Goal: Task Accomplishment & Management: Complete application form

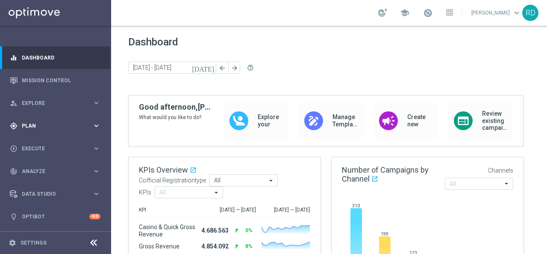
click at [46, 127] on span "Plan" at bounding box center [57, 125] width 71 height 5
click at [44, 140] on link "Target Groups" at bounding box center [55, 143] width 67 height 7
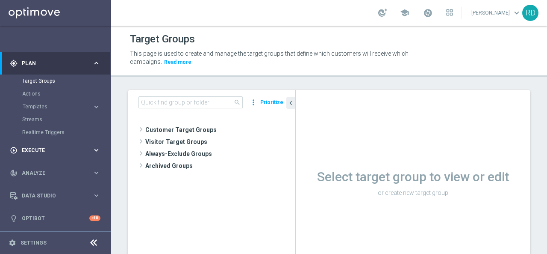
click at [29, 146] on div "play_circle_outline Execute" at bounding box center [51, 150] width 83 height 8
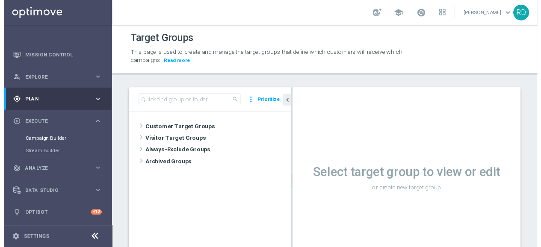
scroll to position [24, 0]
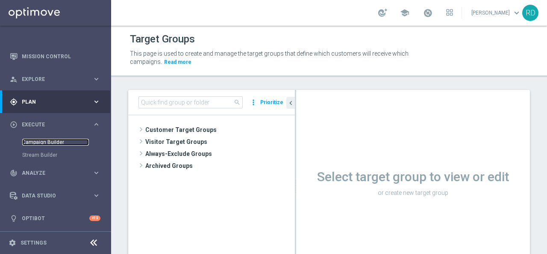
click at [39, 142] on link "Campaign Builder" at bounding box center [55, 142] width 67 height 7
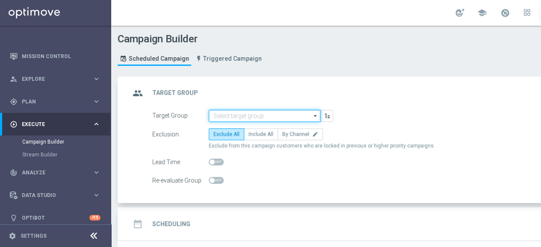
click at [254, 112] on input at bounding box center [265, 116] width 112 height 12
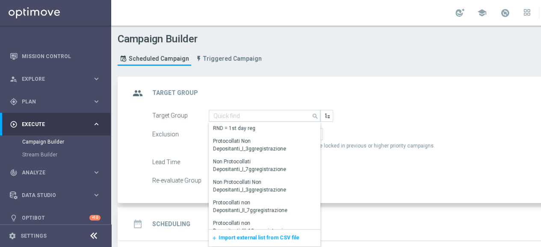
click at [228, 238] on span "Import external list from CSV file" at bounding box center [259, 238] width 81 height 6
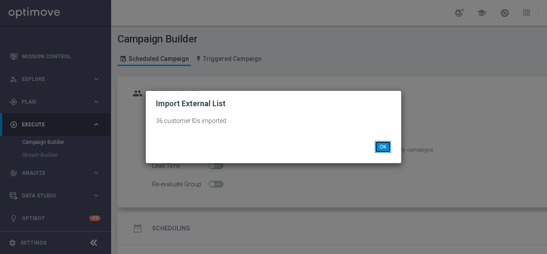
click at [386, 143] on button "OK" at bounding box center [383, 147] width 16 height 12
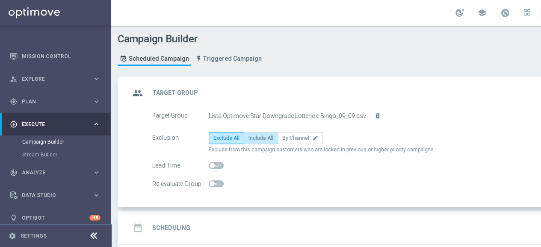
click at [266, 136] on span "Include All" at bounding box center [260, 138] width 25 height 6
click at [254, 137] on input "Include All" at bounding box center [251, 140] width 6 height 6
radio input "true"
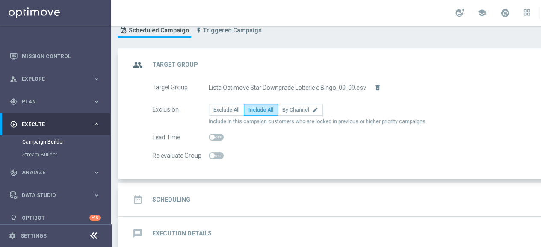
scroll to position [69, 0]
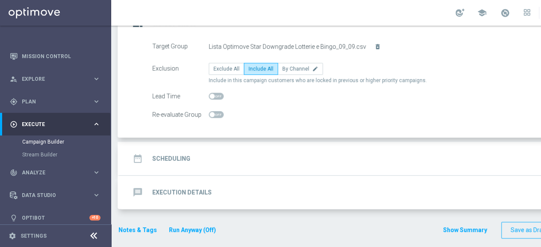
click at [174, 152] on div "date_range Scheduling" at bounding box center [160, 158] width 60 height 15
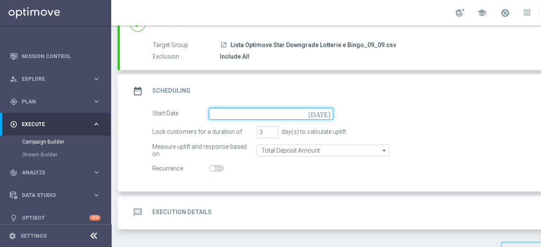
click at [227, 114] on input at bounding box center [271, 114] width 124 height 12
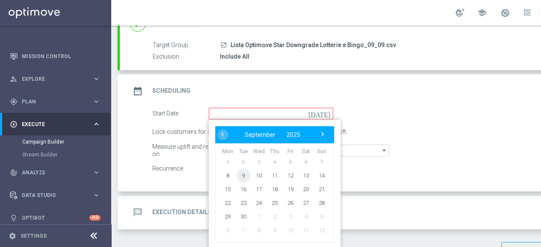
click at [245, 172] on span "9" at bounding box center [244, 176] width 14 height 14
type input "09 Sep 2025"
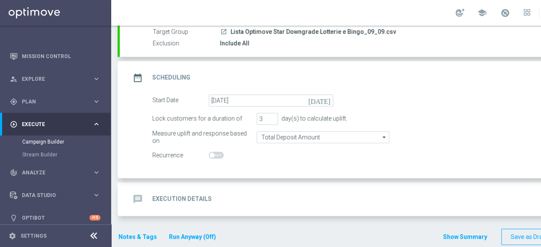
scroll to position [90, 0]
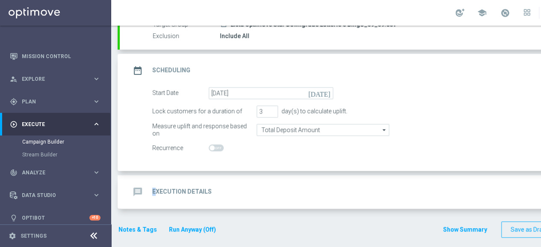
click at [154, 184] on div "message Execution Details" at bounding box center [171, 191] width 82 height 15
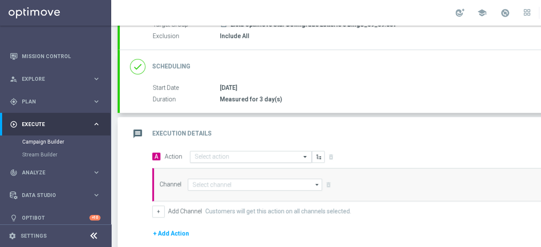
click at [198, 154] on input "text" at bounding box center [242, 157] width 95 height 7
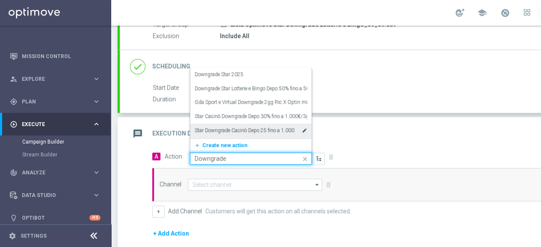
drag, startPoint x: 225, startPoint y: 156, endPoint x: 185, endPoint y: 160, distance: 40.4
click at [185, 160] on span "Action Quick find Downgrade Downgrade Star 2025 edit Downgrade Star Lotterie e …" at bounding box center [245, 159] width 160 height 12
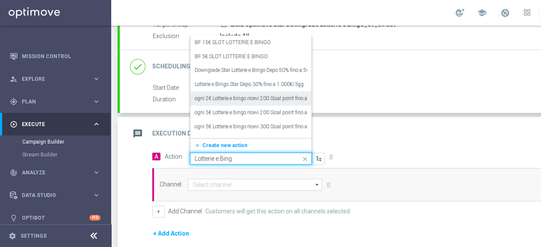
type input "Lotterie e Bingo"
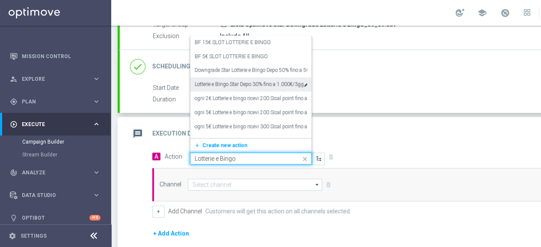
click at [247, 85] on label "Lotterie e Bingo Star Depo 30% fino a 1.000€/3gg" at bounding box center [249, 84] width 109 height 7
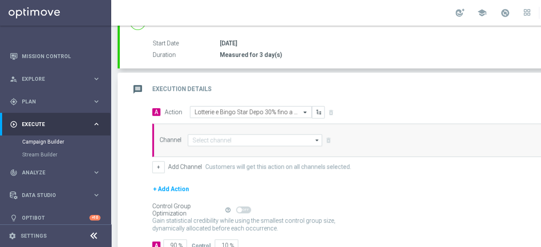
scroll to position [175, 0]
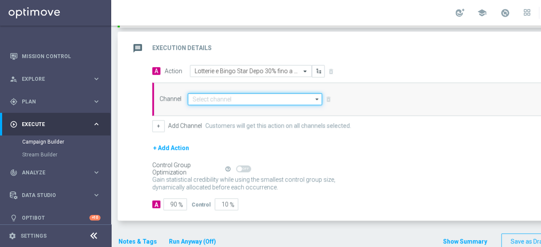
click at [244, 100] on input at bounding box center [255, 99] width 134 height 12
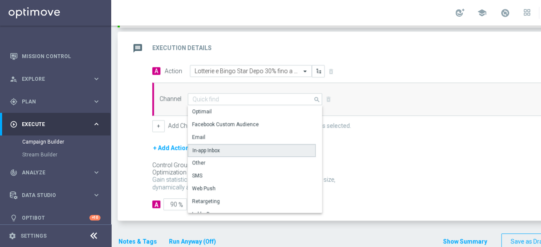
click at [235, 146] on div "In-app Inbox" at bounding box center [252, 150] width 128 height 13
type input "In-app Inbox"
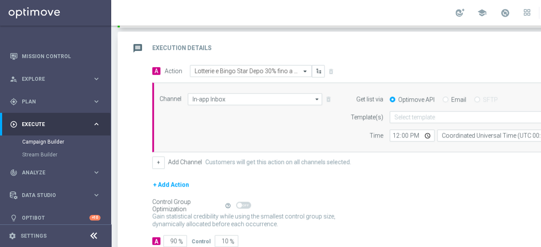
click at [447, 99] on div "Email" at bounding box center [455, 100] width 24 height 8
click at [444, 98] on input "Email" at bounding box center [446, 101] width 6 height 6
radio input "true"
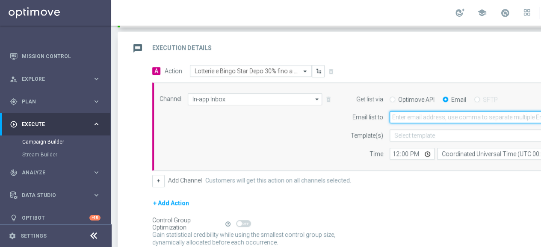
click at [403, 118] on input "email" at bounding box center [492, 117] width 204 height 12
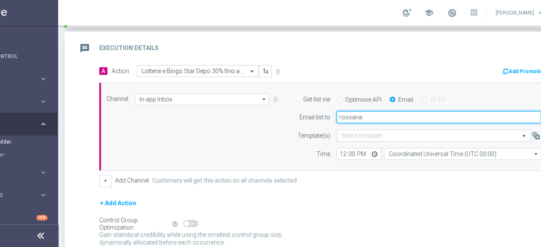
type input "rossana.deangelis@sisal.it"
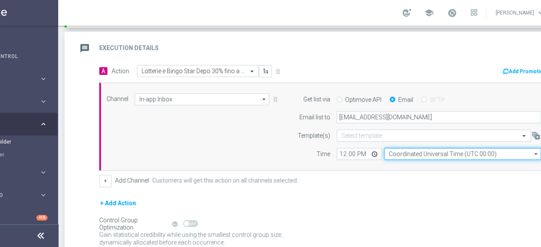
click at [412, 153] on input "Coordinated Universal Time (UTC 00:00)" at bounding box center [462, 154] width 157 height 12
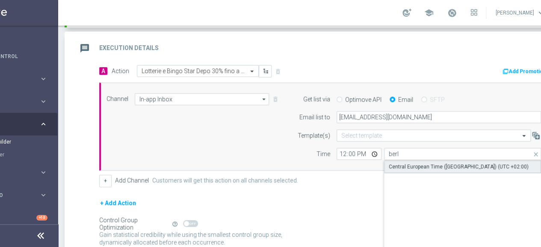
click at [407, 163] on div "Central European Time (Berlin) (UTC +02:00)" at bounding box center [459, 167] width 140 height 8
type input "Central European Time (Berlin) (UTC +02:00)"
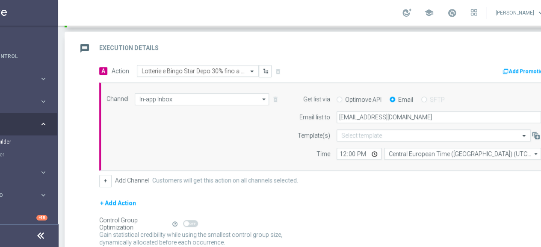
click at [249, 140] on div "Channel In-app Inbox In-app Inbox arrow_drop_down Show Selected 1 of 20 Optimail" at bounding box center [323, 126] width 447 height 67
click at [342, 153] on input "12:00" at bounding box center [359, 154] width 45 height 12
type input "16:00"
click at [219, 144] on div "Channel In-app Inbox In-app Inbox arrow_drop_down Show Selected 1 of 20 Optimail" at bounding box center [323, 126] width 447 height 67
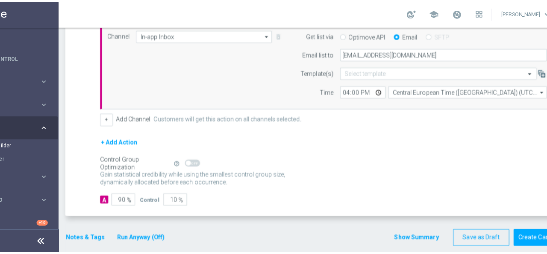
scroll to position [241, 0]
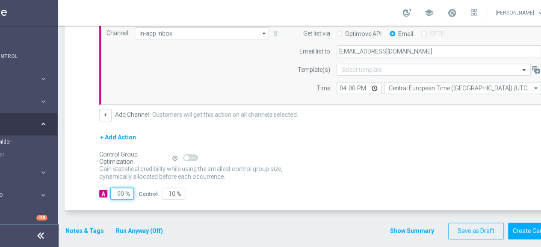
click at [114, 189] on input "90" at bounding box center [122, 194] width 24 height 12
type input "1"
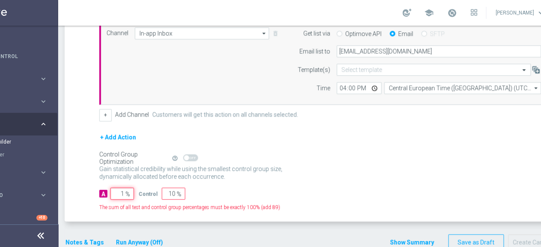
type input "99"
type input "10"
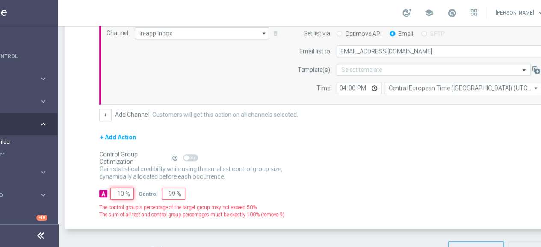
type input "90"
type input "100"
type input "0"
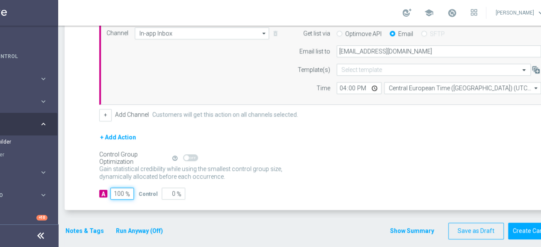
type input "100"
click at [241, 165] on p "Gain higher response rates by matching the most effective action with each cust…" at bounding box center [195, 176] width 192 height 23
click at [85, 228] on button "Notes & Tags" at bounding box center [85, 231] width 40 height 11
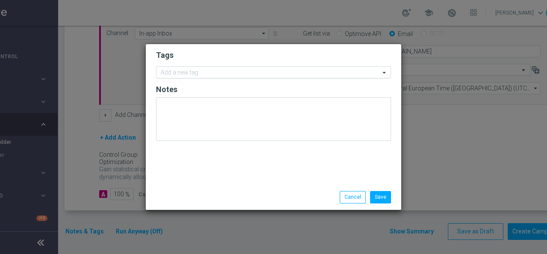
click at [205, 70] on input "text" at bounding box center [270, 72] width 219 height 7
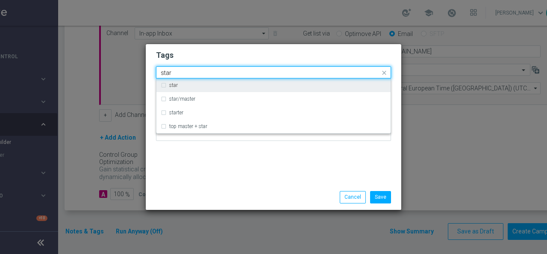
click at [191, 86] on div "star" at bounding box center [277, 85] width 217 height 5
type input "star"
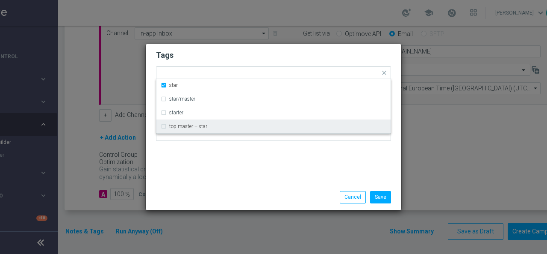
drag, startPoint x: 192, startPoint y: 150, endPoint x: 194, endPoint y: 146, distance: 4.5
click at [192, 151] on div "Tags Quick find × star star star/master starter top master + star Notes" at bounding box center [274, 114] width 256 height 140
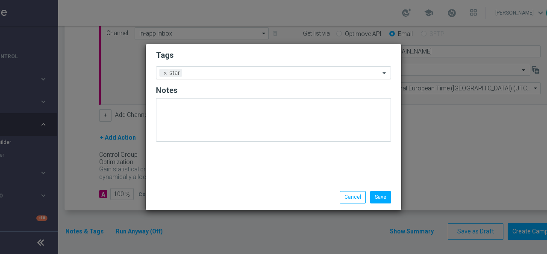
click at [214, 74] on input "text" at bounding box center [283, 73] width 195 height 7
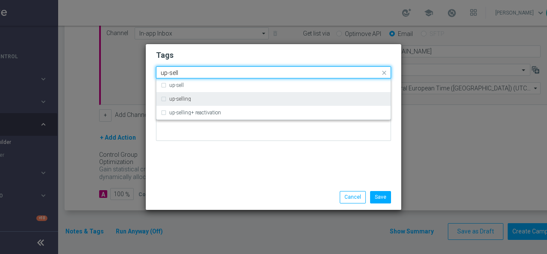
click at [200, 97] on div "up-selling" at bounding box center [277, 98] width 217 height 5
type input "up-sell"
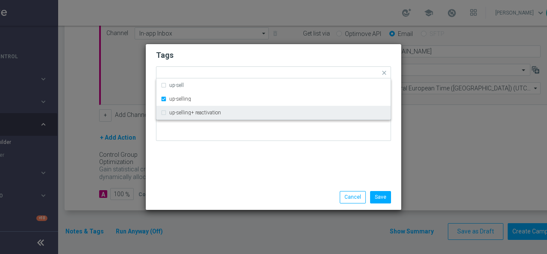
click at [188, 159] on div "Tags Quick find × star × up-selling up-sell up-selling up-selling+ reactivation…" at bounding box center [274, 114] width 256 height 140
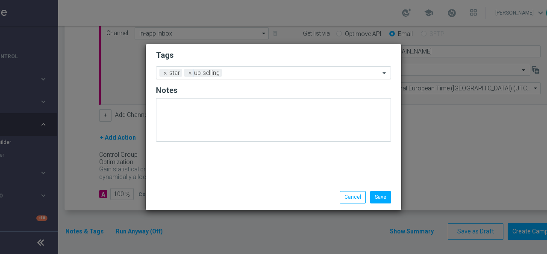
click at [254, 73] on input "text" at bounding box center [302, 73] width 155 height 7
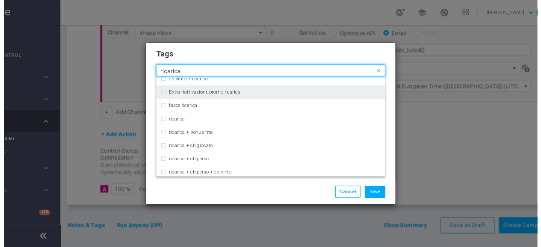
scroll to position [257, 0]
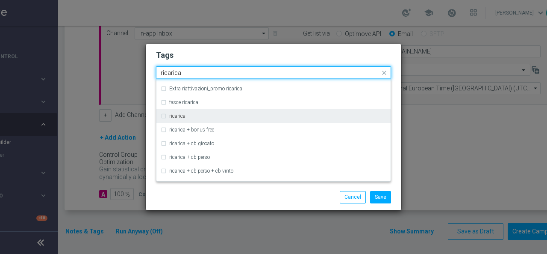
click at [223, 112] on div "ricarica" at bounding box center [274, 116] width 226 height 14
type input "ricarica"
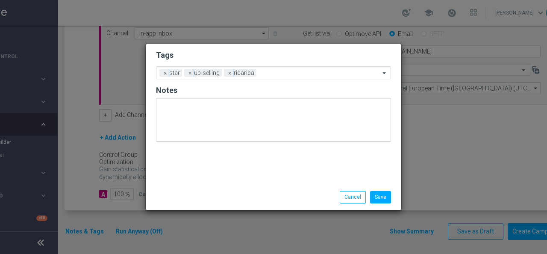
drag, startPoint x: 207, startPoint y: 189, endPoint x: 222, endPoint y: 169, distance: 24.1
click at [208, 188] on div "Save Cancel" at bounding box center [274, 196] width 256 height 25
click at [271, 74] on input "text" at bounding box center [320, 73] width 120 height 7
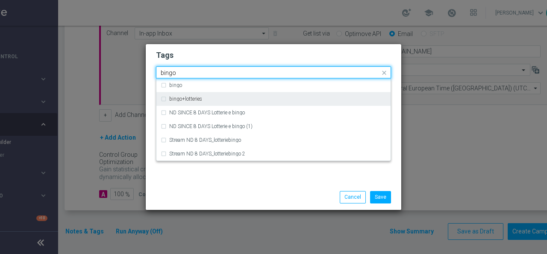
click at [225, 102] on div "bingo+lotteries" at bounding box center [274, 99] width 226 height 14
type input "bingo"
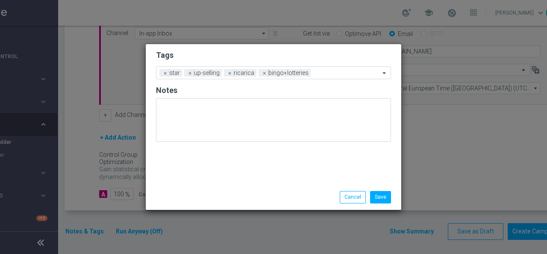
click at [217, 177] on div "Tags Add a new tag × star × up-selling × ricarica × bingo+lotteries Notes" at bounding box center [274, 114] width 256 height 140
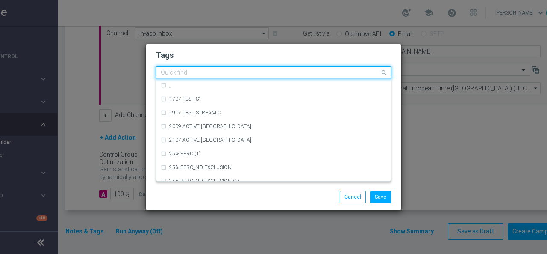
click at [324, 74] on input "text" at bounding box center [270, 72] width 219 height 7
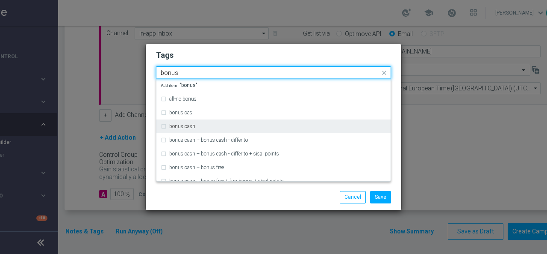
click at [266, 125] on div "bonus cash" at bounding box center [277, 126] width 217 height 5
type input "bonus"
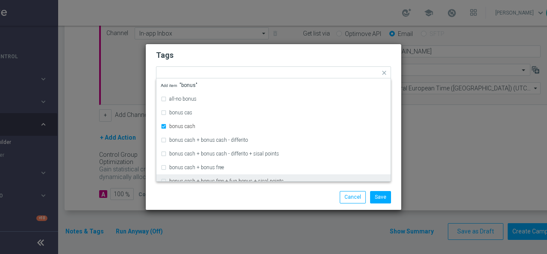
click at [226, 190] on div "Save Cancel" at bounding box center [274, 196] width 256 height 25
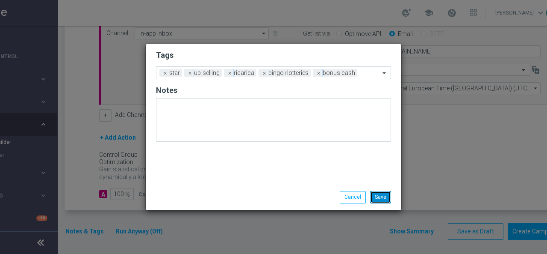
click at [381, 194] on button "Save" at bounding box center [380, 197] width 21 height 12
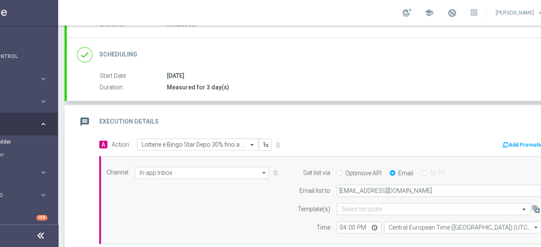
scroll to position [113, 0]
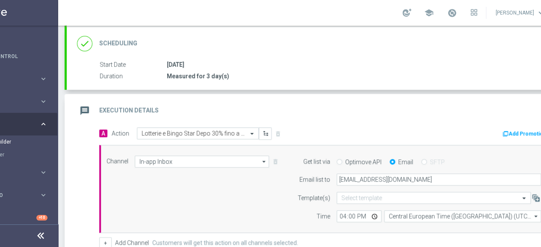
click at [86, 107] on icon "message" at bounding box center [84, 110] width 15 height 15
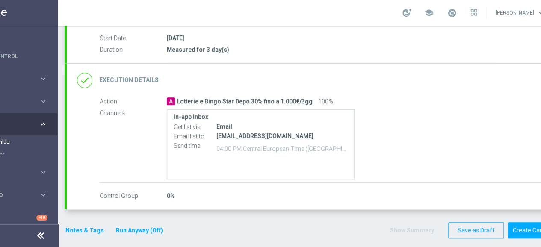
scroll to position [6, 53]
click at [92, 225] on button "Notes & Tags" at bounding box center [85, 230] width 40 height 11
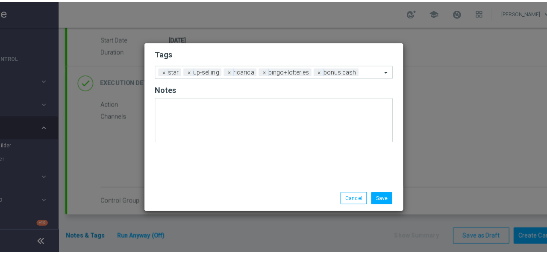
scroll to position [0, 53]
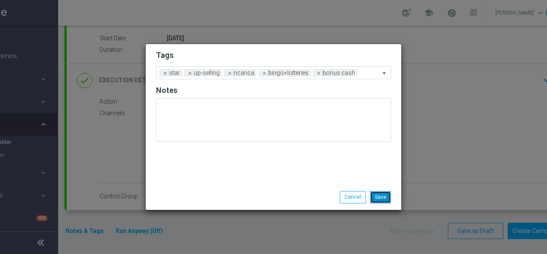
click at [383, 194] on button "Save" at bounding box center [380, 197] width 21 height 12
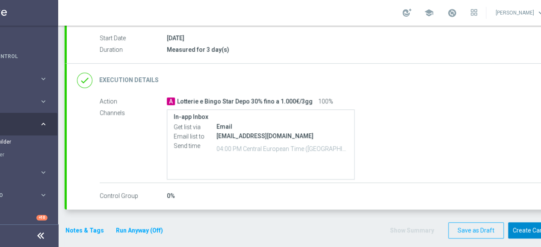
click at [520, 229] on button "Create Campaign" at bounding box center [536, 230] width 57 height 17
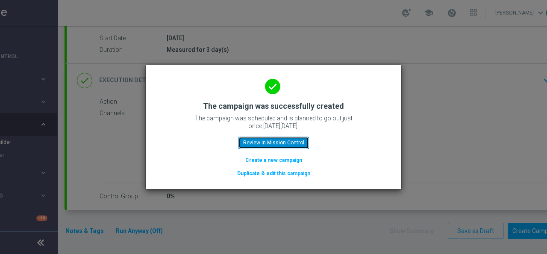
click at [256, 137] on button "Review in Mission Control" at bounding box center [274, 142] width 71 height 12
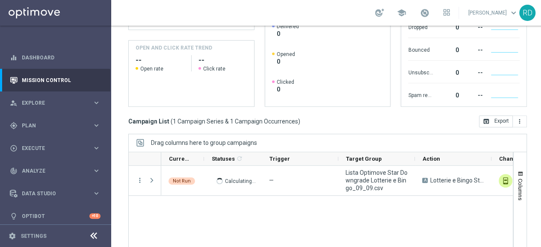
scroll to position [190, 0]
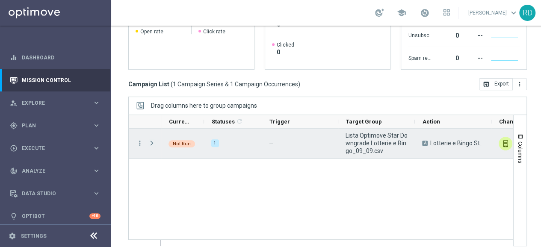
click at [155, 142] on span "Press SPACE to select this row." at bounding box center [152, 143] width 8 height 7
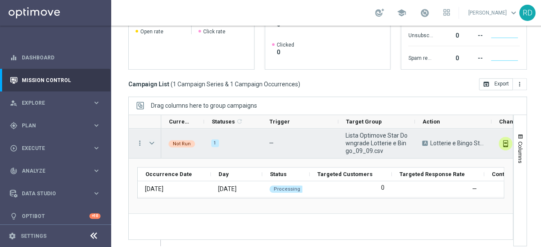
click at [150, 142] on span "Press SPACE to select this row." at bounding box center [152, 143] width 8 height 7
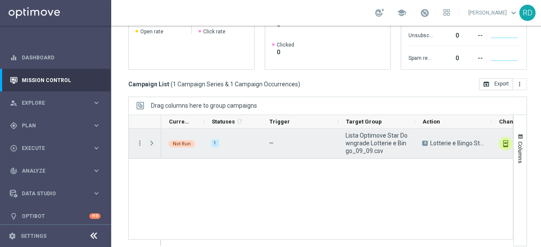
click at [151, 142] on span "Press SPACE to select this row." at bounding box center [152, 143] width 8 height 7
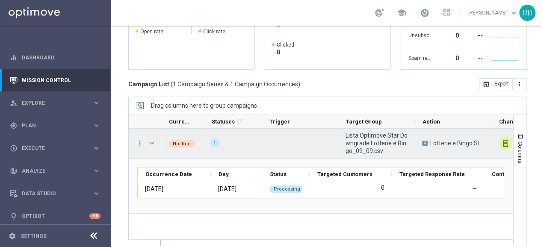
click at [151, 142] on span "Press SPACE to select this row." at bounding box center [152, 143] width 8 height 7
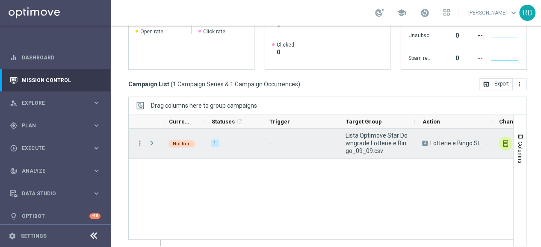
click at [151, 142] on span "Press SPACE to select this row." at bounding box center [152, 143] width 8 height 7
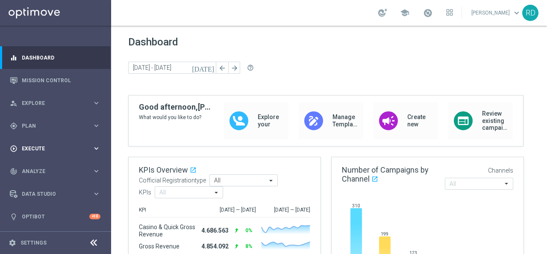
click at [70, 151] on span "Execute" at bounding box center [57, 148] width 71 height 5
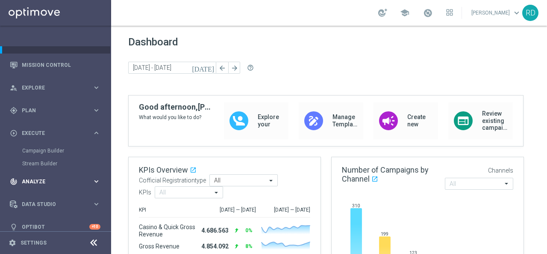
scroll to position [24, 0]
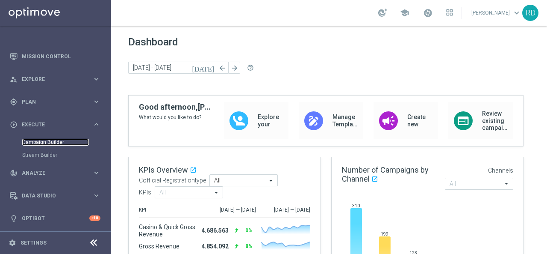
click at [58, 142] on link "Campaign Builder" at bounding box center [55, 142] width 67 height 7
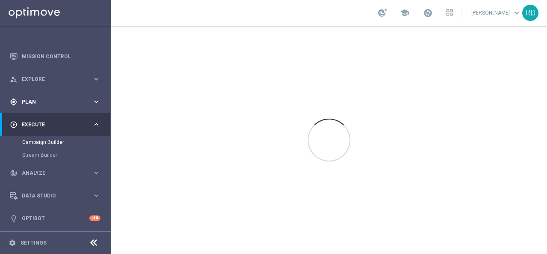
click at [56, 105] on div "gps_fixed Plan" at bounding box center [51, 102] width 83 height 8
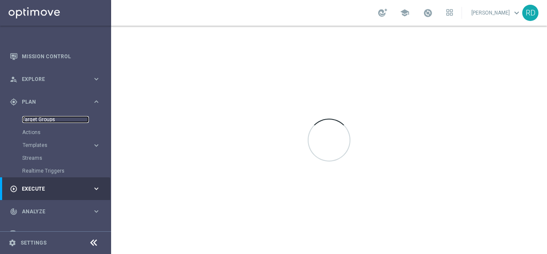
click at [43, 120] on link "Target Groups" at bounding box center [55, 119] width 67 height 7
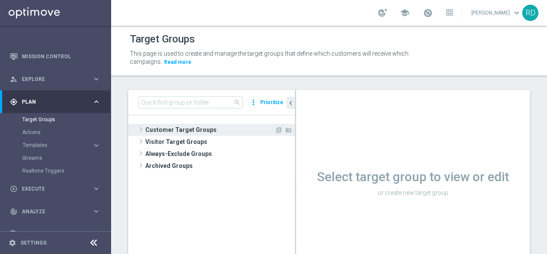
click at [142, 130] on span at bounding box center [141, 129] width 9 height 10
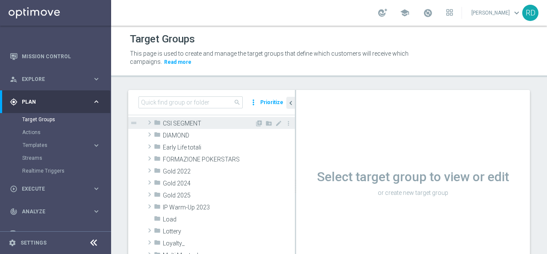
scroll to position [128, 0]
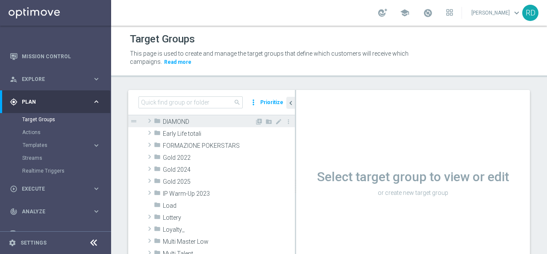
click at [151, 126] on span at bounding box center [149, 123] width 9 height 7
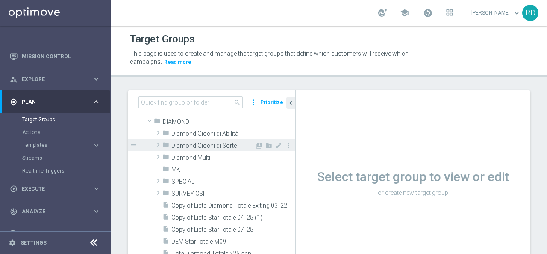
click at [161, 144] on span at bounding box center [158, 144] width 9 height 10
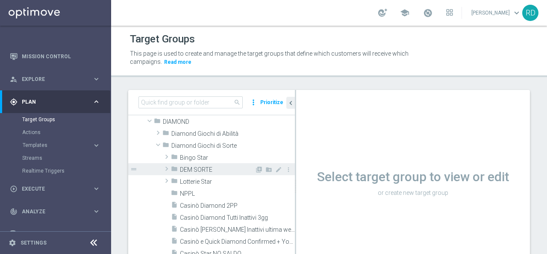
click at [180, 171] on span "DEM SORTE" at bounding box center [217, 169] width 75 height 7
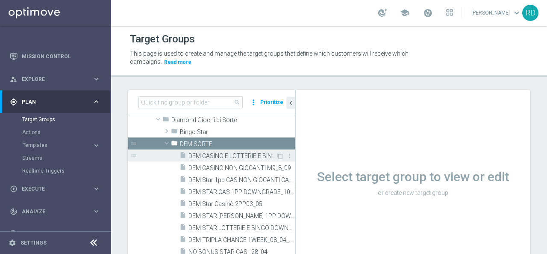
scroll to position [171, 0]
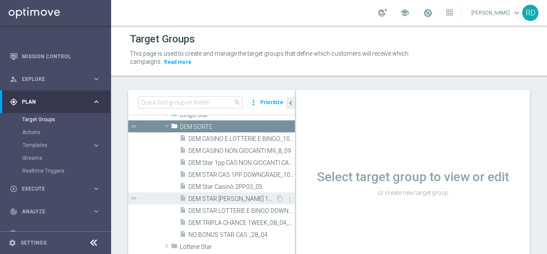
click at [227, 195] on span "DEM STAR [PERSON_NAME] 1PP DOWNGRADE_7_08" at bounding box center [232, 198] width 87 height 7
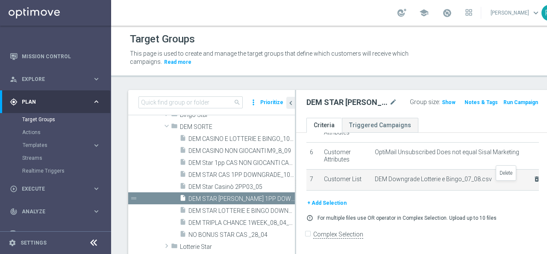
click at [534, 182] on icon "delete_forever" at bounding box center [537, 178] width 7 height 7
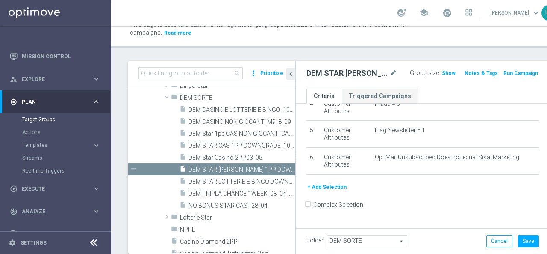
scroll to position [57, 0]
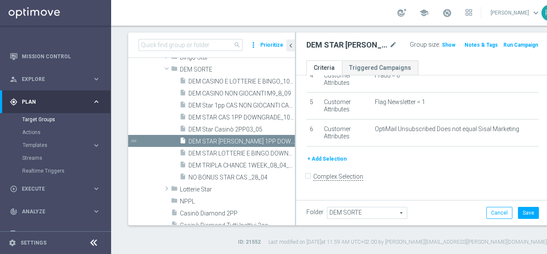
click at [332, 163] on button "+ Add Selection" at bounding box center [327, 158] width 41 height 9
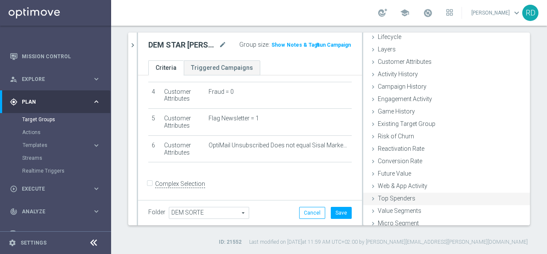
scroll to position [39, 0]
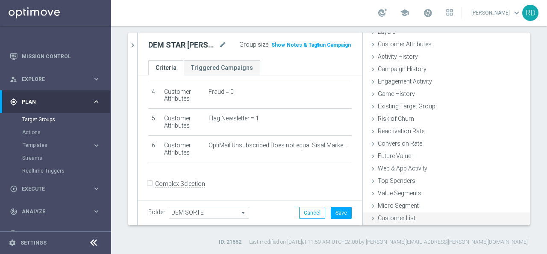
click at [393, 217] on span "Customer List" at bounding box center [397, 217] width 38 height 7
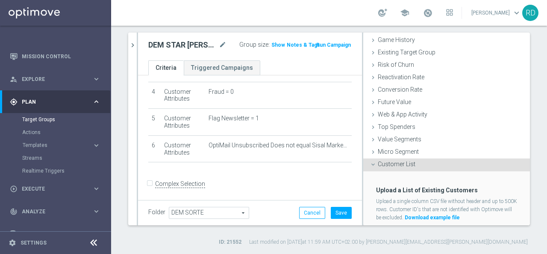
scroll to position [117, 0]
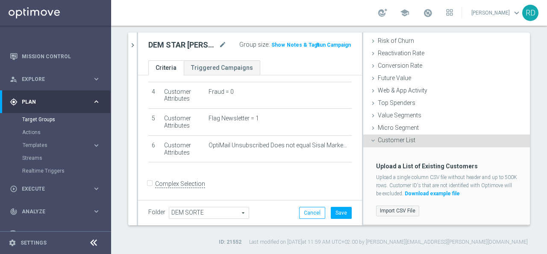
click at [394, 208] on label "Import CSV File" at bounding box center [397, 210] width 43 height 11
click at [0, 0] on input "Import CSV File" at bounding box center [0, 0] width 0 height 0
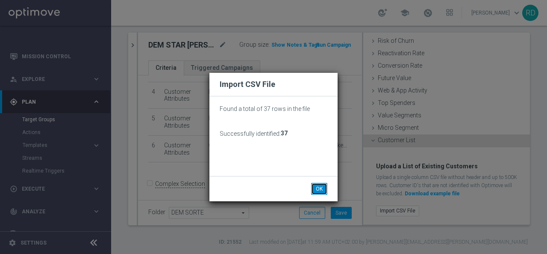
click at [316, 187] on button "OK" at bounding box center [319, 189] width 16 height 12
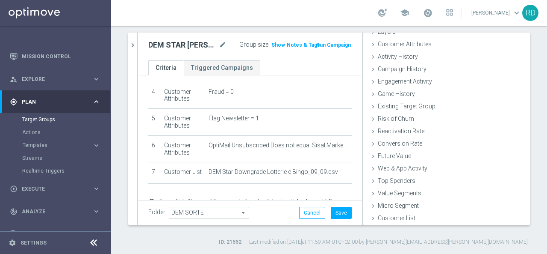
scroll to position [39, 0]
click at [333, 208] on button "Save" at bounding box center [341, 213] width 21 height 12
click at [277, 44] on span "Show" at bounding box center [279, 45] width 14 height 6
click at [272, 43] on span "36" at bounding box center [276, 46] width 8 height 8
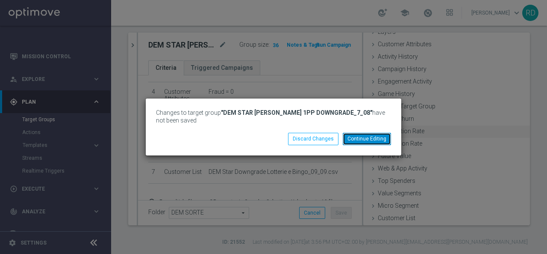
click at [365, 138] on button "Continue Editing" at bounding box center [367, 139] width 48 height 12
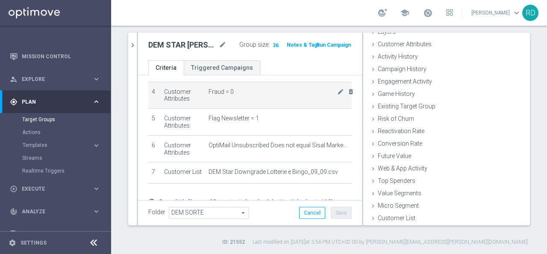
click at [281, 83] on td "Fraud = 0 mode_edit delete_forever" at bounding box center [278, 95] width 147 height 27
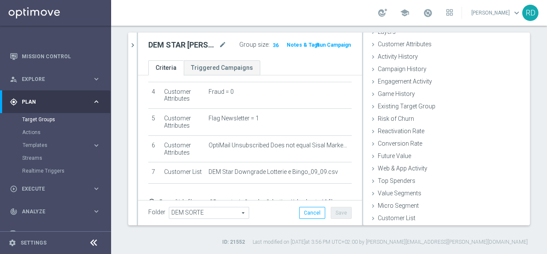
click at [277, 62] on ul "Criteria Triggered Campaigns" at bounding box center [250, 67] width 224 height 15
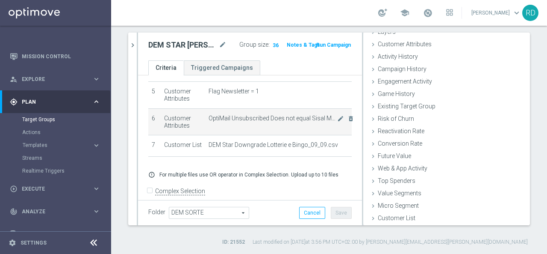
scroll to position [151, 0]
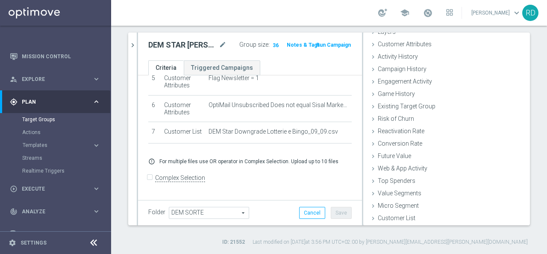
click at [237, 177] on form "Complex Selection Invalid Expression" at bounding box center [250, 187] width 204 height 32
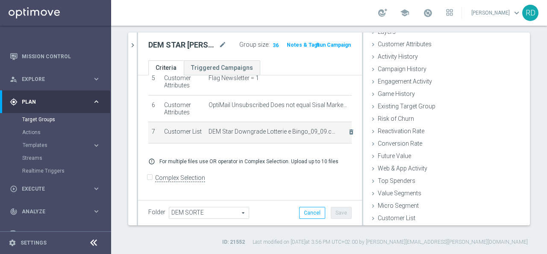
click at [253, 142] on td "DEM Star Downgrade Lotterie e Bingo_09_09.csv delete_forever" at bounding box center [278, 132] width 147 height 21
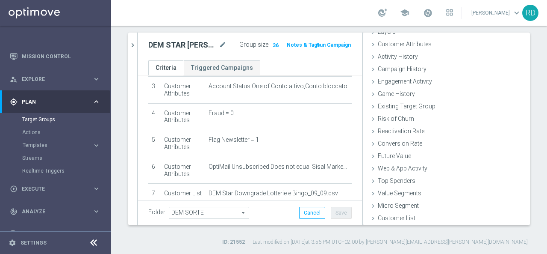
scroll to position [23, 0]
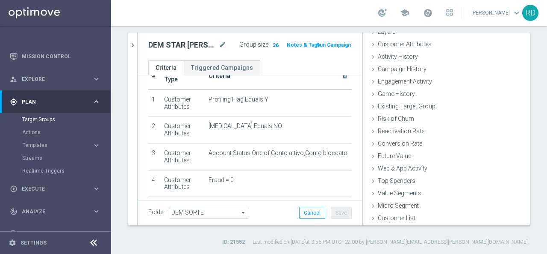
click at [272, 47] on span "36" at bounding box center [276, 46] width 8 height 8
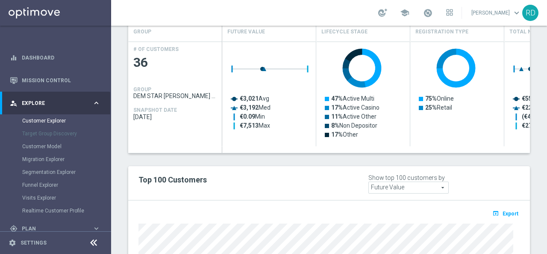
scroll to position [448, 0]
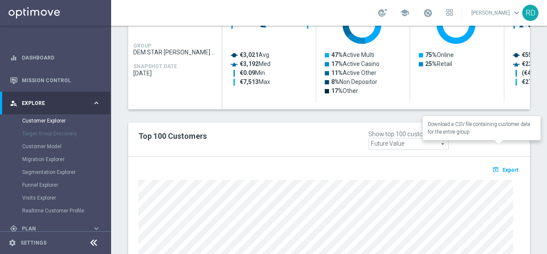
click at [507, 167] on span "Export" at bounding box center [511, 170] width 16 height 6
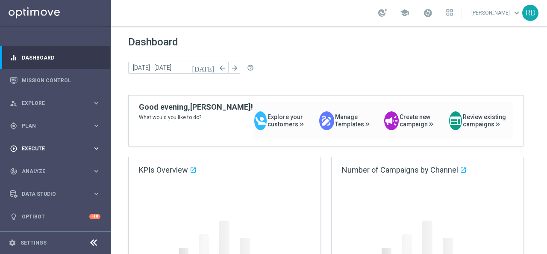
click at [39, 145] on div "play_circle_outline Execute" at bounding box center [51, 149] width 83 height 8
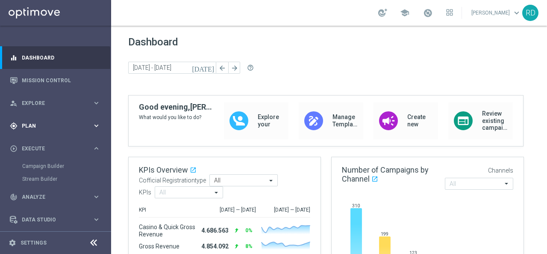
click at [39, 125] on span "Plan" at bounding box center [57, 125] width 71 height 5
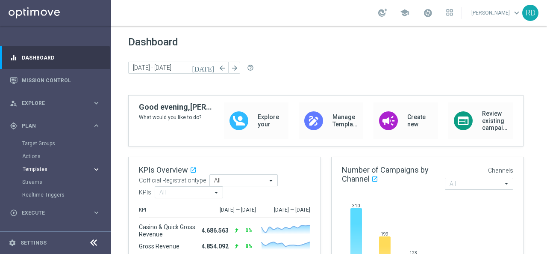
click at [38, 169] on span "Templates" at bounding box center [53, 168] width 61 height 5
click at [42, 180] on link "Optimail" at bounding box center [58, 181] width 62 height 7
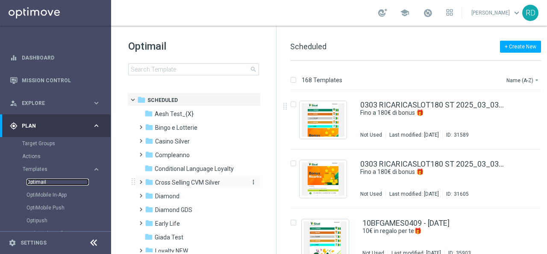
scroll to position [43, 0]
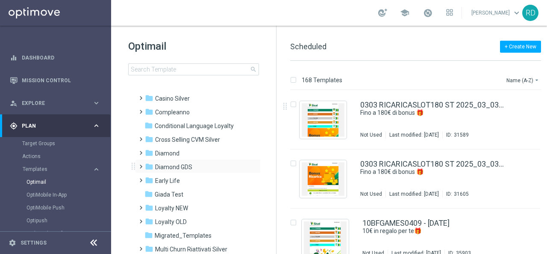
click at [141, 164] on span at bounding box center [139, 162] width 4 height 3
click at [174, 204] on span "Lotterie" at bounding box center [173, 208] width 21 height 8
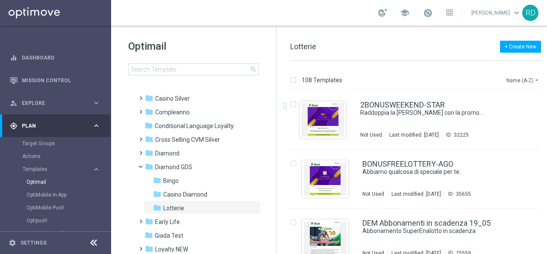
click at [514, 80] on button "Name (A-Z) arrow_drop_down" at bounding box center [523, 80] width 35 height 10
click at [504, 118] on span "Date Modified (Newest)" at bounding box center [508, 118] width 57 height 6
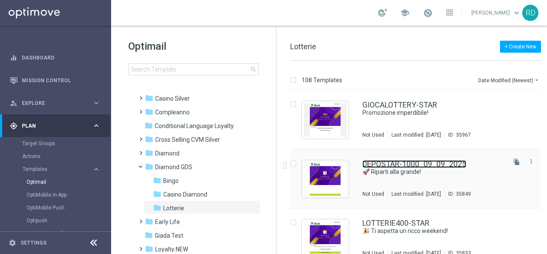
click at [395, 165] on link "DEPOSTAR-1000_09_09_2025" at bounding box center [415, 164] width 104 height 8
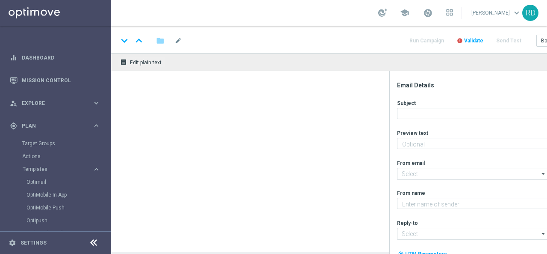
type textarea "Per te fino a 1.000€ di bonus sulla tua ricarica!💥"
type input "giochi@comunicazioni.sisal.it"
type textarea "Sisal Vip"
type input "teamvip@sisal.it"
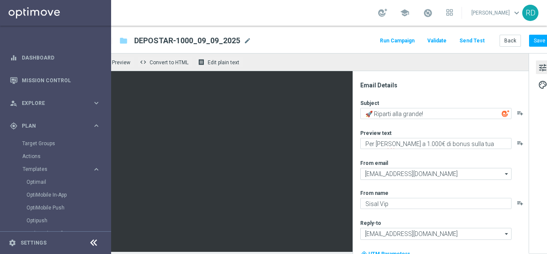
scroll to position [0, 53]
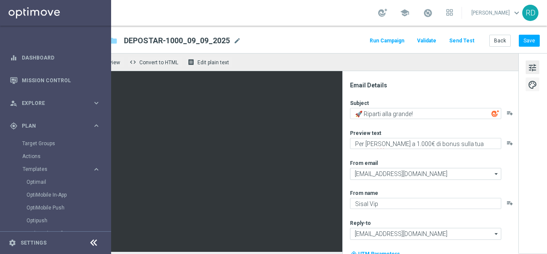
click at [528, 83] on span "palette" at bounding box center [532, 84] width 9 height 11
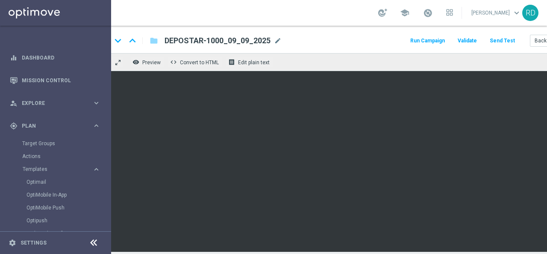
scroll to position [0, 3]
